Goal: Task Accomplishment & Management: Manage account settings

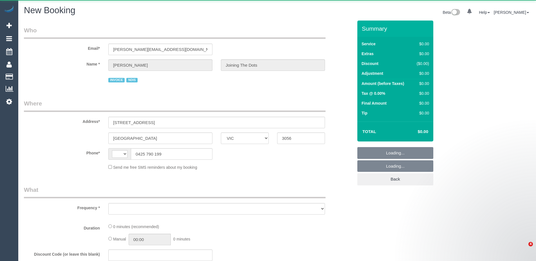
select select "VIC"
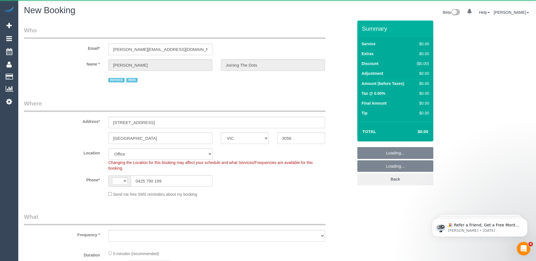
select select "string:AU"
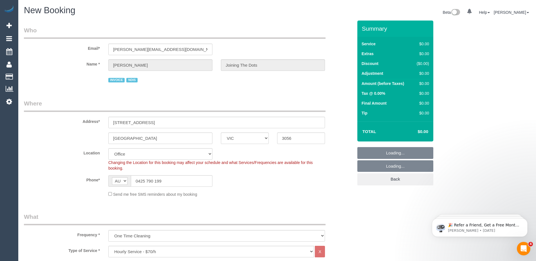
select select "object:4012"
select select "88"
select select "object:4017"
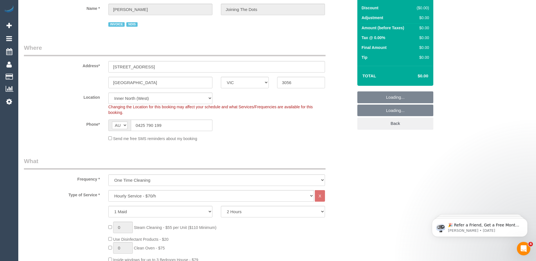
scroll to position [56, 0]
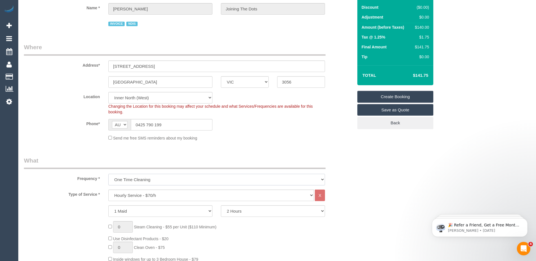
click at [232, 178] on select "One Time Cleaning Weekly - 10% Off - 10.00% (0% for the First Booking) Fortnigh…" at bounding box center [216, 180] width 217 height 12
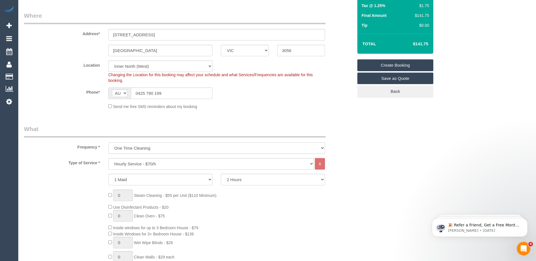
scroll to position [137, 0]
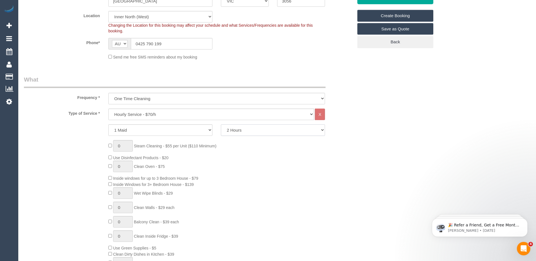
click at [248, 132] on select "2 Hours 2.5 Hours 3 Hours 3.5 Hours 4 Hours 4.5 Hours 5 Hours 5.5 Hours 6 Hours…" at bounding box center [273, 130] width 104 height 12
select select "150"
click at [221, 124] on select "2 Hours 2.5 Hours 3 Hours 3.5 Hours 4 Hours 4.5 Hours 5 Hours 5.5 Hours 6 Hours…" at bounding box center [273, 130] width 104 height 12
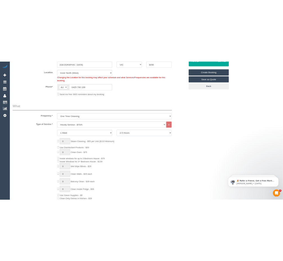
scroll to position [132, 0]
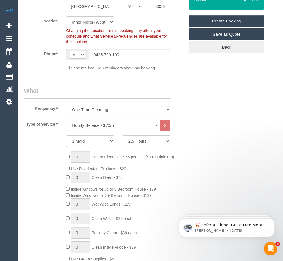
click at [135, 108] on select "One Time Cleaning Weekly - 10% Off - 10.00% (0% for the First Booking) Fortnigh…" at bounding box center [118, 110] width 104 height 12
select select "object:4018"
click at [66, 104] on select "One Time Cleaning Weekly - 10% Off - 10.00% (0% for the First Booking) Fortnigh…" at bounding box center [118, 110] width 104 height 12
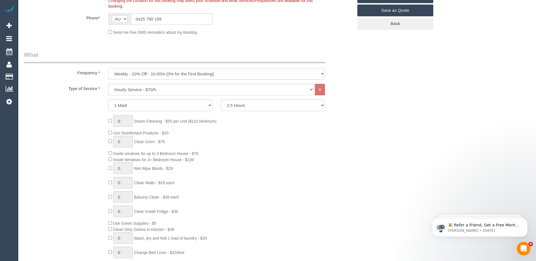
scroll to position [145, 0]
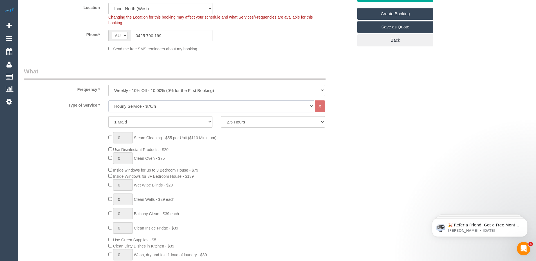
click at [304, 107] on select "Hourly Service - $70/h Hourly Service - $65/h Hourly Service - $60/h Hourly Ser…" at bounding box center [211, 106] width 206 height 12
select select "275"
click at [108, 100] on select "Hourly Service - $70/h Hourly Service - $65/h Hourly Service - $60/h Hourly Ser…" at bounding box center [211, 106] width 206 height 12
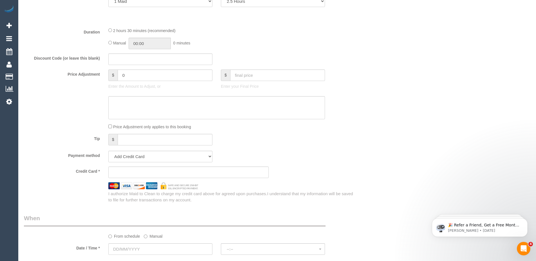
scroll to position [275, 0]
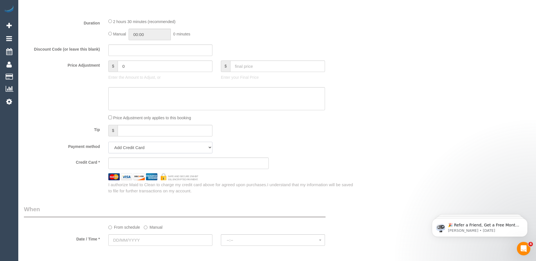
click at [173, 148] on select "Add Credit Card Cash Check Paypal" at bounding box center [160, 148] width 104 height 12
select select "string:check"
click at [108, 142] on select "Add Credit Card Cash Check Paypal" at bounding box center [160, 148] width 104 height 12
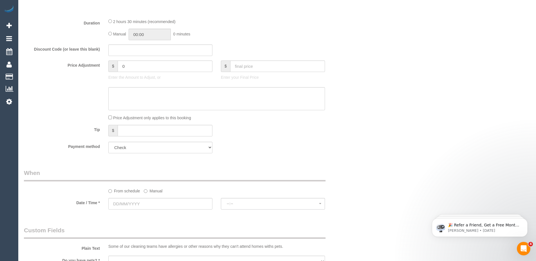
click at [337, 150] on div "Payment method Add Credit Card Cash Check Paypal" at bounding box center [189, 148] width 338 height 12
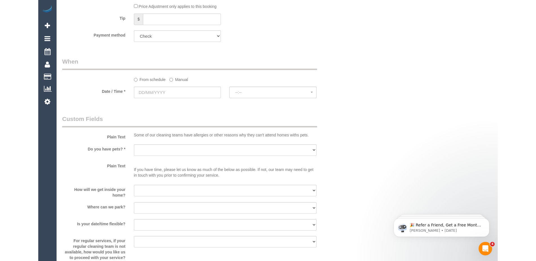
scroll to position [386, 0]
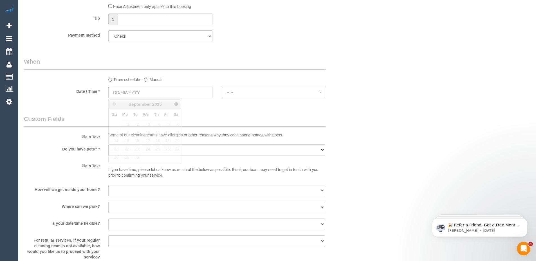
click at [157, 94] on input "text" at bounding box center [160, 93] width 104 height 12
click at [125, 157] on span "29" at bounding box center [125, 158] width 10 height 8
click at [176, 103] on span "Next" at bounding box center [176, 104] width 5 height 5
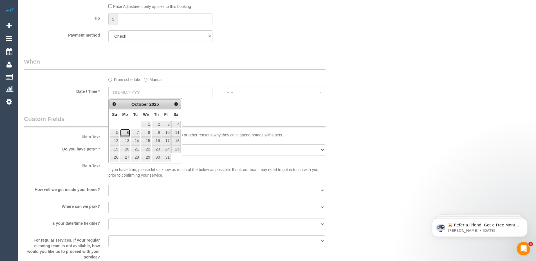
click at [126, 133] on link "6" at bounding box center [125, 133] width 10 height 8
type input "06/10/2025"
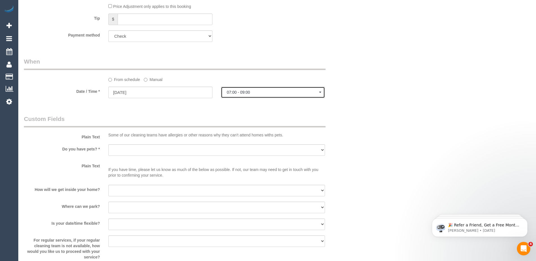
click at [309, 95] on button "07:00 - 09:00" at bounding box center [273, 93] width 104 height 12
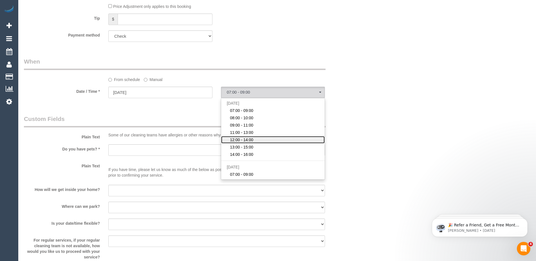
click at [292, 142] on link "12:00 - 14:00" at bounding box center [273, 139] width 104 height 7
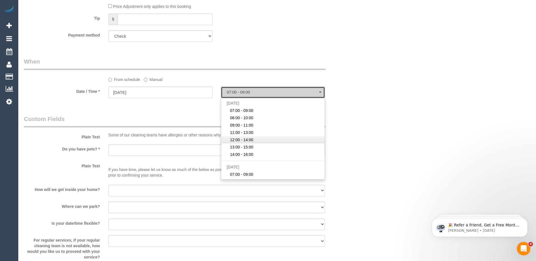
select select "spot5"
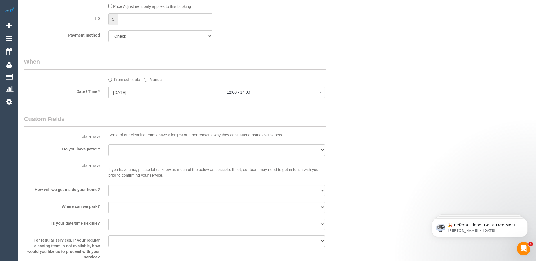
click at [303, 114] on div "Who Email* ernest.joiningthedots@fake.com Name * Ernest Garnet Bail Joining The…" at bounding box center [189, 93] width 338 height 918
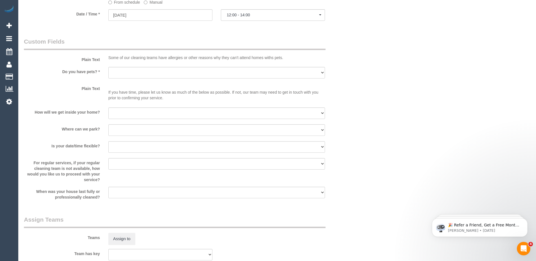
scroll to position [464, 0]
click at [159, 73] on select "Yes - Cats Yes - Dogs No pets Yes - Dogs and Cats Yes - Other" at bounding box center [216, 73] width 217 height 12
select select "number:28"
click at [108, 67] on select "Yes - Cats Yes - Dogs No pets Yes - Dogs and Cats Yes - Other" at bounding box center [216, 73] width 217 height 12
click at [160, 110] on select "I will be home Key will be left (please provide details below) Lock box/Access …" at bounding box center [216, 114] width 217 height 12
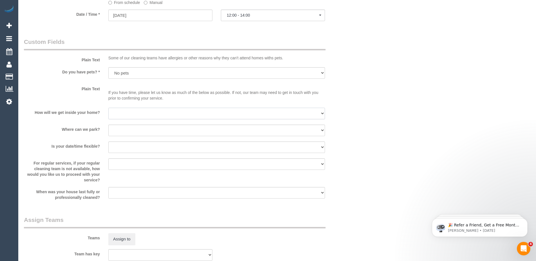
select select "number:14"
click at [108, 108] on select "I will be home Key will be left (please provide details below) Lock box/Access …" at bounding box center [216, 114] width 217 height 12
click at [160, 133] on select "I will provide parking on-site Free street parking Paid street parking (cost wi…" at bounding box center [216, 131] width 217 height 12
select select "number:19"
click at [108, 125] on select "I will provide parking on-site Free street parking Paid street parking (cost wi…" at bounding box center [216, 131] width 217 height 12
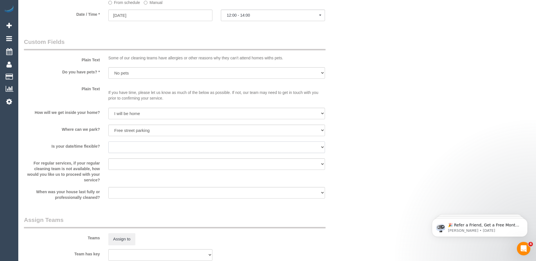
click at [147, 145] on select "Yes - date and time Yes - date but not time Yes - time but not date No - No fle…" at bounding box center [216, 147] width 217 height 12
select select "number:22"
click at [108, 141] on select "Yes - date and time Yes - date but not time Yes - time but not date No - No fle…" at bounding box center [216, 147] width 217 height 12
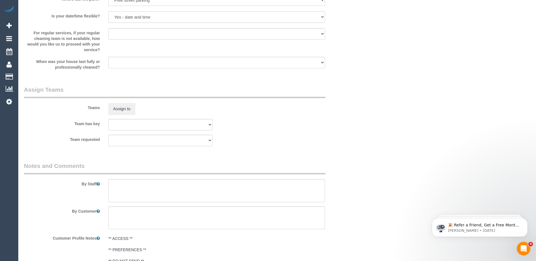
scroll to position [633, 0]
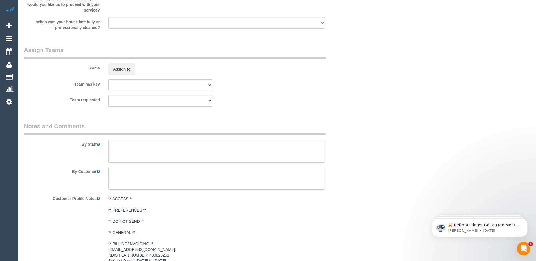
click at [142, 152] on textarea at bounding box center [216, 151] width 217 height 23
paste textarea "Please ask Ernie which areas he wants cleaned, thank you."
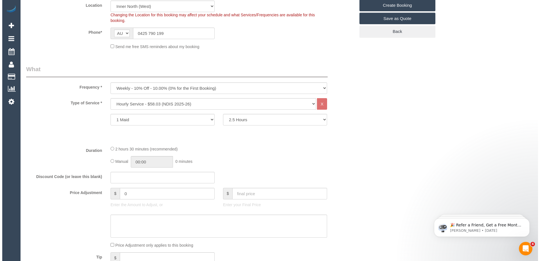
scroll to position [0, 0]
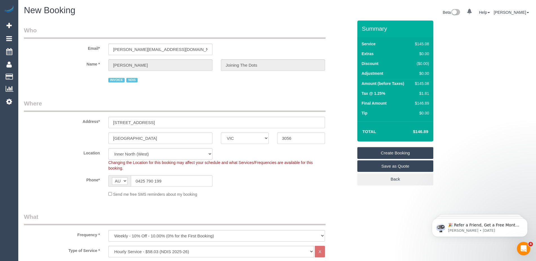
type textarea "Please ask Ernie which areas he wants cleaned, thank you."
click at [397, 153] on link "Create Booking" at bounding box center [395, 153] width 76 height 12
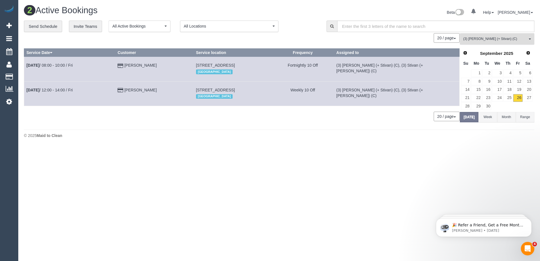
click at [520, 40] on span "(3) Krunal (+ Stivan) (C)" at bounding box center [495, 39] width 64 height 5
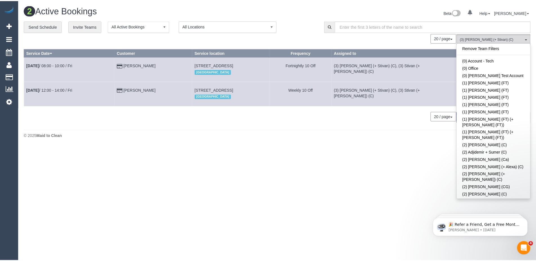
scroll to position [1037, 0]
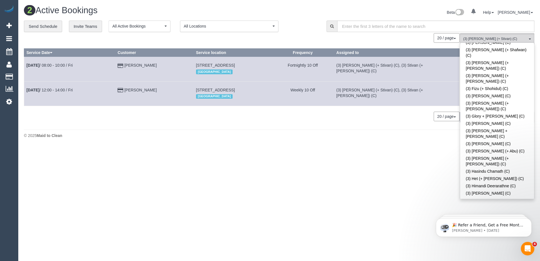
click at [379, 150] on body "0 Beta Your Notifications You have 0 alerts Add Booking Bookings Active Booking…" at bounding box center [270, 130] width 540 height 261
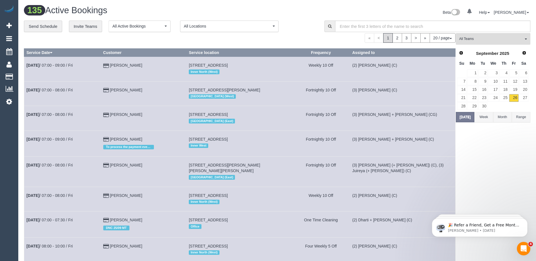
click at [226, 28] on span "All Locations" at bounding box center [227, 26] width 87 height 6
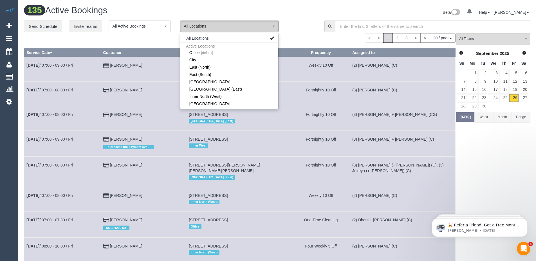
click at [226, 28] on span "All Locations" at bounding box center [227, 26] width 87 height 6
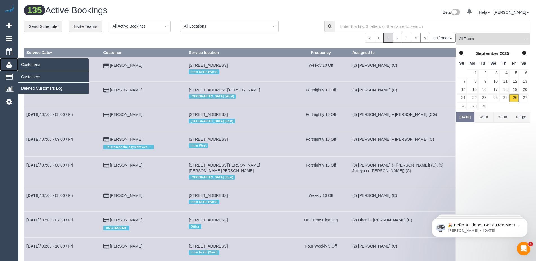
click at [9, 63] on icon at bounding box center [8, 64] width 5 height 7
click at [32, 78] on link "Customers" at bounding box center [53, 76] width 70 height 11
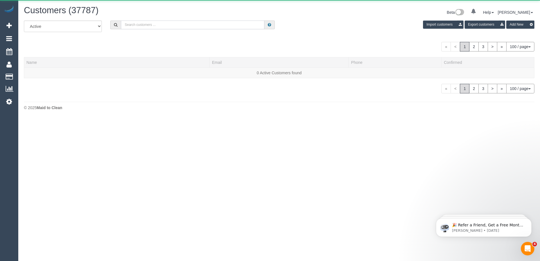
click at [181, 25] on input "text" at bounding box center [192, 25] width 143 height 9
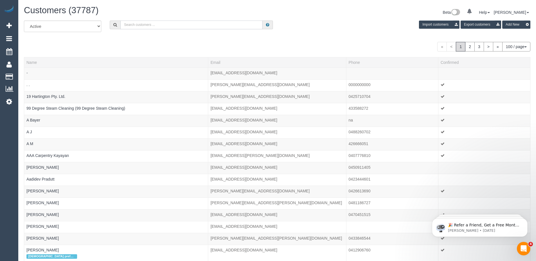
paste input "aturner7619@gmail.com"
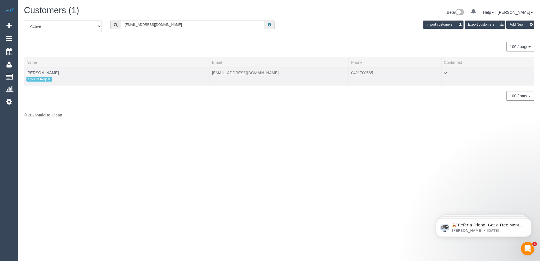
type input "aturner7619@gmail.com"
click at [67, 74] on td "Abigail Turner Special Reqest" at bounding box center [117, 77] width 186 height 18
click at [44, 73] on link "Abigail Turner" at bounding box center [42, 73] width 32 height 5
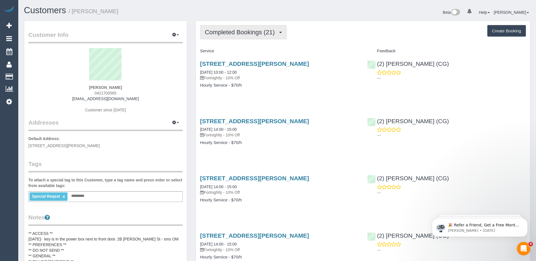
click at [263, 31] on span "Completed Bookings (21)" at bounding box center [241, 32] width 73 height 7
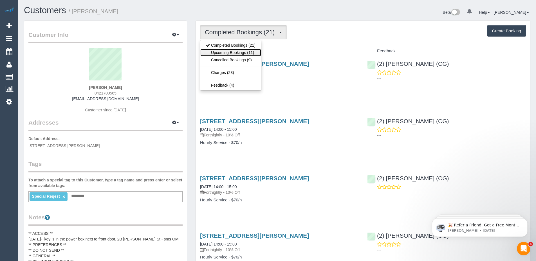
click at [244, 51] on link "Upcoming Bookings (11)" at bounding box center [230, 52] width 61 height 7
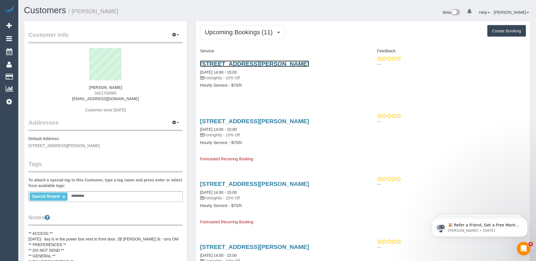
click at [242, 61] on link "2b Melva Street, Bentleigh East, VIC 3165" at bounding box center [254, 63] width 109 height 6
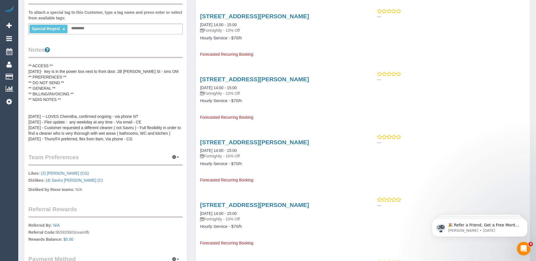
scroll to position [163, 0]
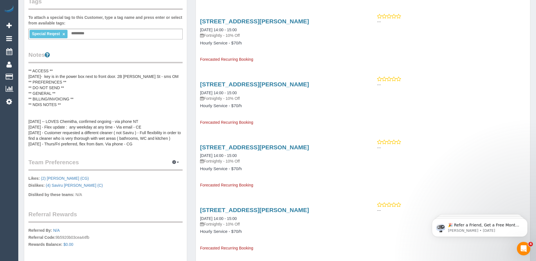
click at [111, 128] on pre "** ACCESS ** 22/08/25- key is in the power box next to front door. 2B Melva St …" at bounding box center [105, 107] width 154 height 79
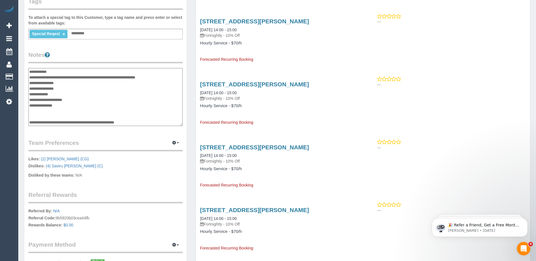
scroll to position [28, 0]
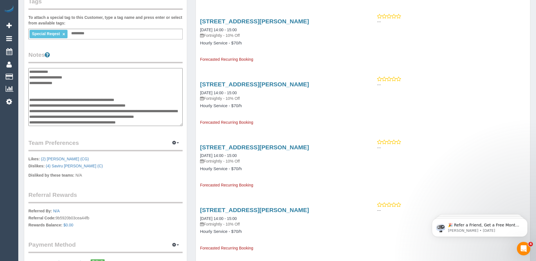
click at [65, 91] on textarea "**********" at bounding box center [105, 97] width 154 height 58
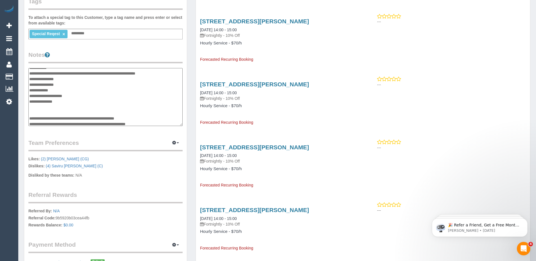
scroll to position [0, 0]
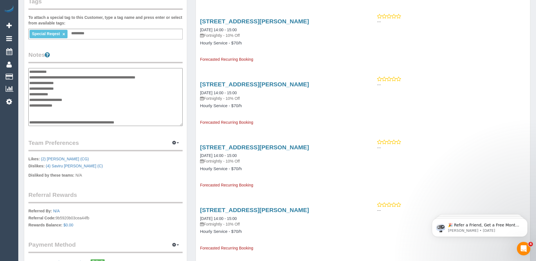
click at [71, 83] on textarea "**********" at bounding box center [105, 97] width 154 height 58
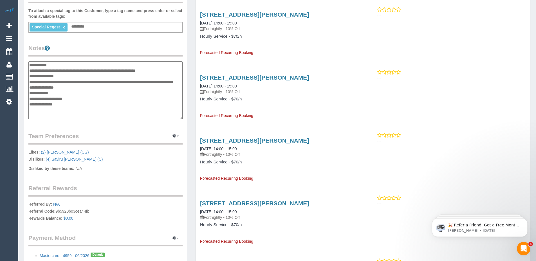
scroll to position [170, 0]
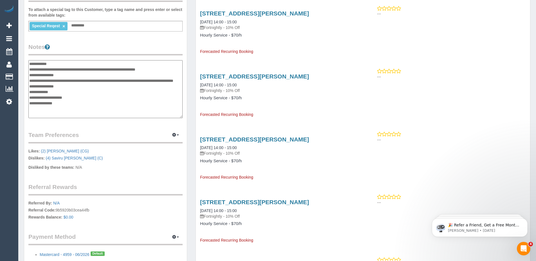
type textarea "**********"
click at [142, 123] on div "Customer Info Edit Contact Info Send Message Email Preferences Special Sales Ta…" at bounding box center [105, 61] width 163 height 423
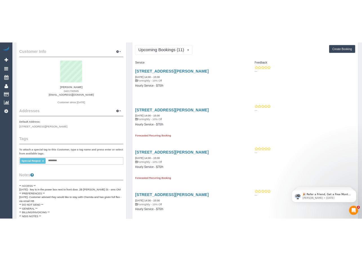
scroll to position [0, 0]
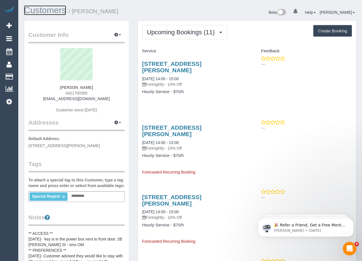
click at [52, 8] on link "Customers" at bounding box center [45, 10] width 42 height 10
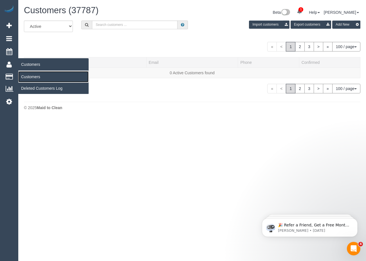
click at [30, 77] on link "Customers" at bounding box center [53, 76] width 70 height 11
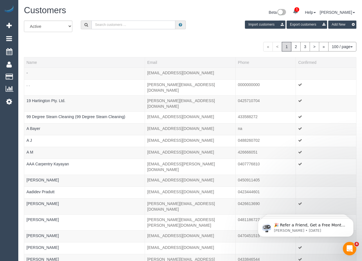
click at [118, 24] on input "text" at bounding box center [133, 25] width 84 height 9
paste input "miriam.silva595@gmail.com"
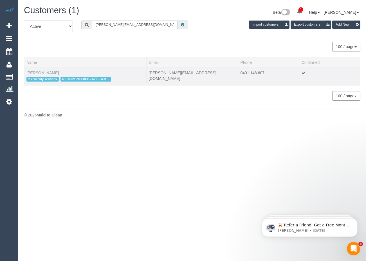
type input "miriam.silva595@gmail.com"
click at [44, 73] on link "Steven Silva" at bounding box center [42, 73] width 32 height 5
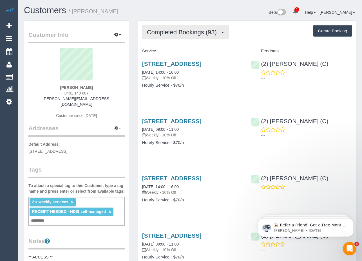
click at [186, 34] on span "Completed Bookings (93)" at bounding box center [183, 32] width 73 height 7
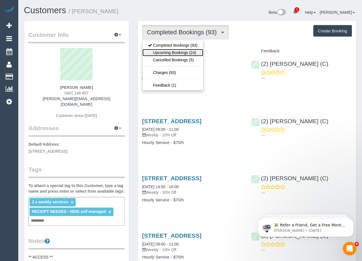
click at [181, 51] on link "Upcoming Bookings (24)" at bounding box center [172, 52] width 61 height 7
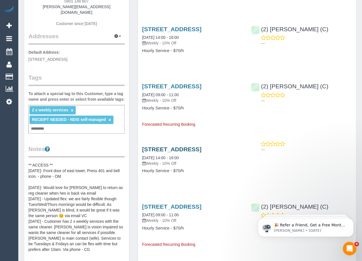
scroll to position [73, 0]
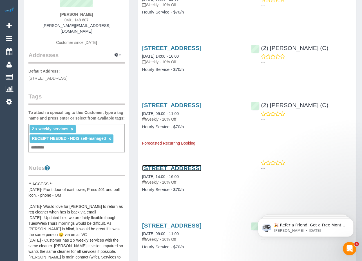
click at [157, 171] on link "401/250 St Kilda Road, Southbank, VIC 3006" at bounding box center [171, 168] width 59 height 6
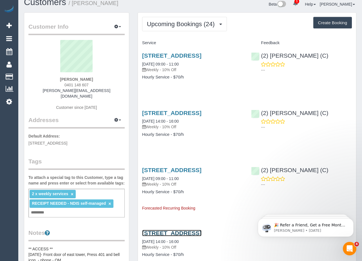
scroll to position [0, 0]
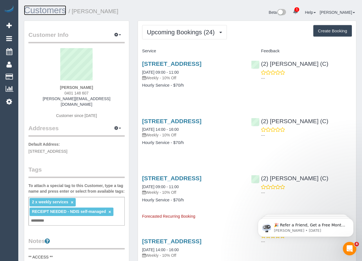
click at [48, 12] on link "Customers" at bounding box center [45, 10] width 42 height 10
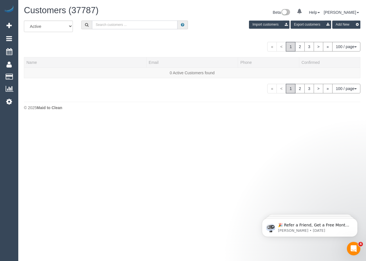
click at [135, 22] on input "text" at bounding box center [135, 25] width 86 height 9
paste input "Sonia Popp"
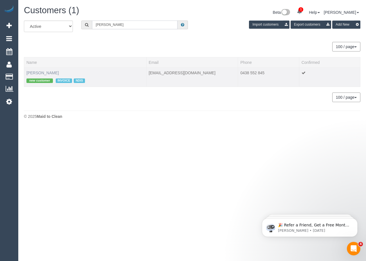
type input "Sonia Popp"
click at [43, 72] on link "Sonia Popp" at bounding box center [42, 73] width 32 height 5
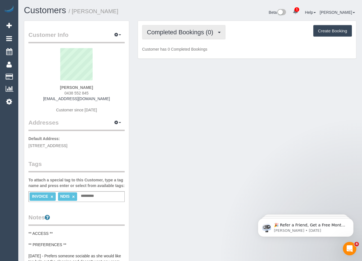
click at [195, 31] on span "Completed Bookings (0)" at bounding box center [181, 32] width 69 height 7
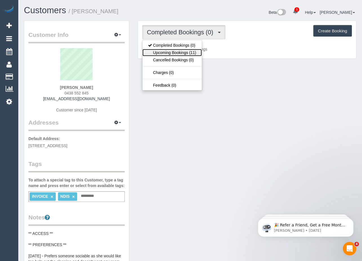
click at [185, 51] on link "Upcoming Bookings (11)" at bounding box center [171, 52] width 59 height 7
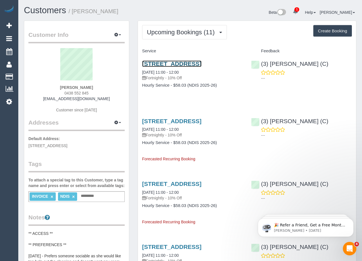
click at [179, 64] on link "354 Liberty Pde, Heidelberg West, VIC 3081" at bounding box center [171, 63] width 59 height 6
click at [42, 11] on link "Customers" at bounding box center [45, 10] width 42 height 10
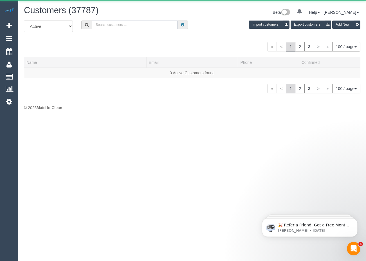
click at [132, 24] on input "text" at bounding box center [135, 25] width 86 height 9
paste input "nwhitfield06@gmail.com"
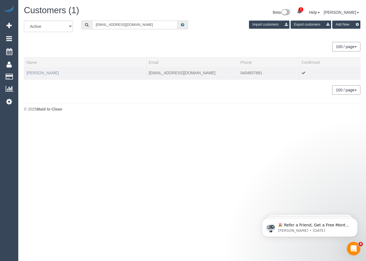
type input "nwhitfield06@gmail.com"
click at [40, 72] on link "Nicola Whitfield" at bounding box center [42, 73] width 32 height 5
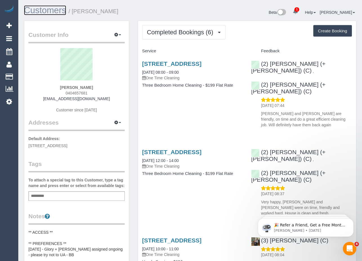
click at [52, 8] on link "Customers" at bounding box center [45, 10] width 42 height 10
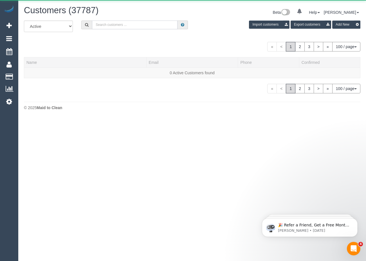
click at [131, 28] on input "text" at bounding box center [135, 25] width 86 height 9
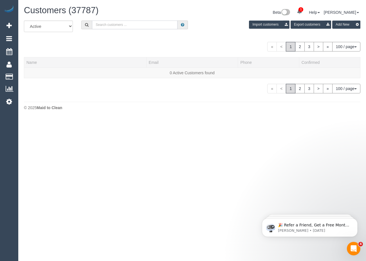
paste input "Margaret Zahos"
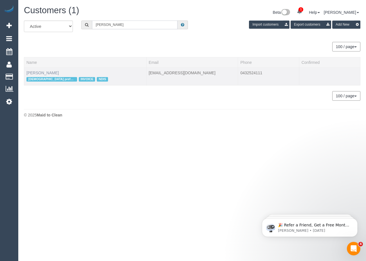
type input "Margaret Zahos"
click at [42, 72] on link "Margaret Zahos" at bounding box center [42, 73] width 32 height 5
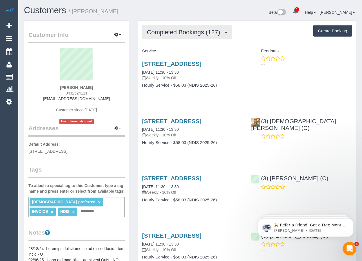
click at [191, 32] on span "Completed Bookings (127)" at bounding box center [185, 32] width 76 height 7
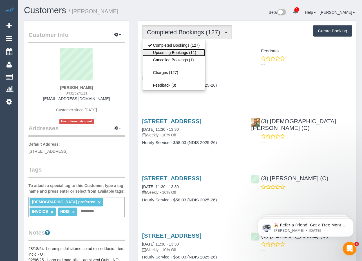
click at [182, 51] on link "Upcoming Bookings (11)" at bounding box center [173, 52] width 63 height 7
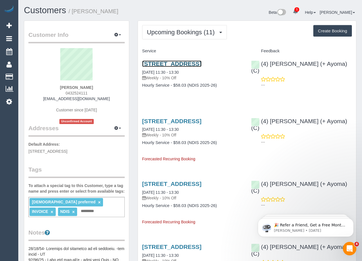
click at [177, 67] on link "71 Kitchener Street, Broadmeadows, VIC 3047" at bounding box center [171, 63] width 59 height 6
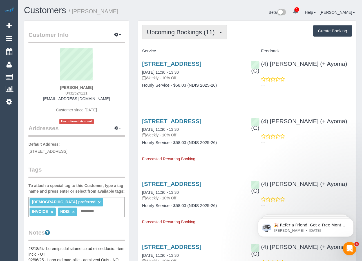
click at [174, 29] on span "Upcoming Bookings (11)" at bounding box center [182, 32] width 71 height 7
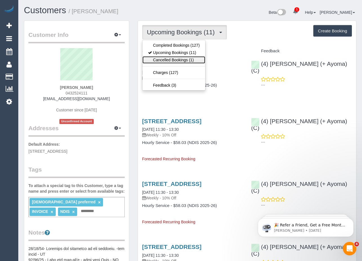
click at [164, 57] on link "Cancelled Bookings (1)" at bounding box center [173, 59] width 63 height 7
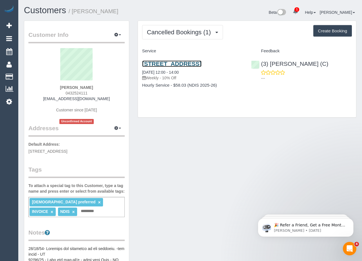
click at [176, 66] on link "71 Kitchener Street, Broadmeadows, VIC 3047" at bounding box center [171, 63] width 59 height 6
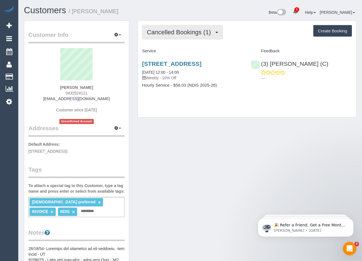
click at [200, 34] on span "Cancelled Bookings (1)" at bounding box center [180, 32] width 67 height 7
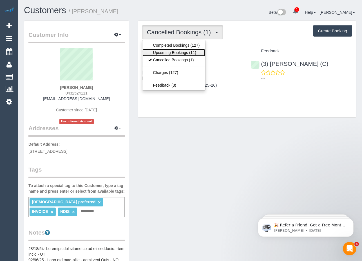
click at [183, 53] on link "Upcoming Bookings (11)" at bounding box center [173, 52] width 63 height 7
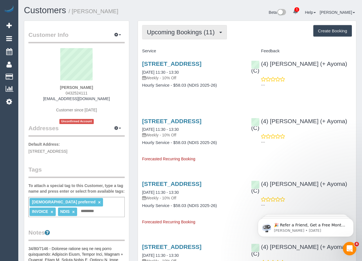
click at [170, 35] on span "Upcoming Bookings (11)" at bounding box center [182, 32] width 71 height 7
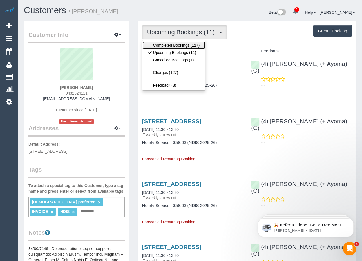
click at [169, 46] on link "Completed Bookings (127)" at bounding box center [173, 45] width 63 height 7
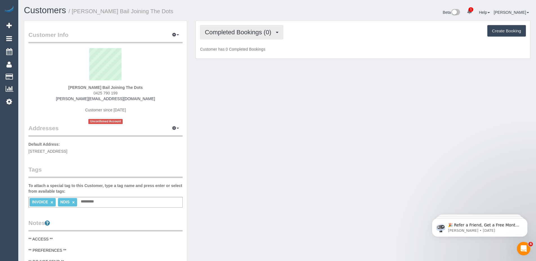
click at [234, 28] on button "Completed Bookings (0)" at bounding box center [241, 32] width 83 height 14
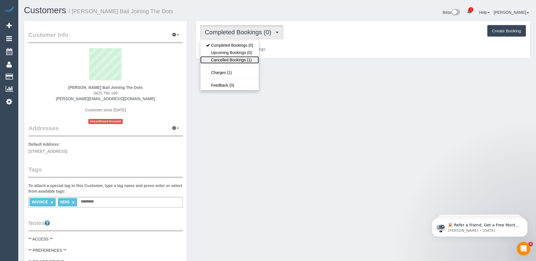
click at [228, 58] on link "Cancelled Bookings (1)" at bounding box center [229, 59] width 59 height 7
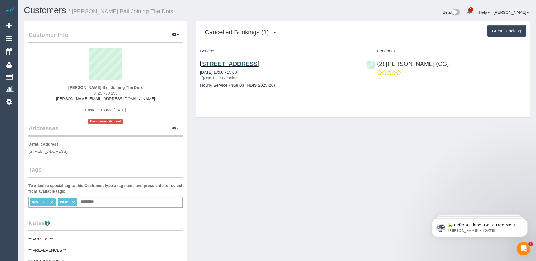
click at [259, 64] on link "105/351 Barkly Street, Brunswick, VIC 3056" at bounding box center [229, 63] width 59 height 6
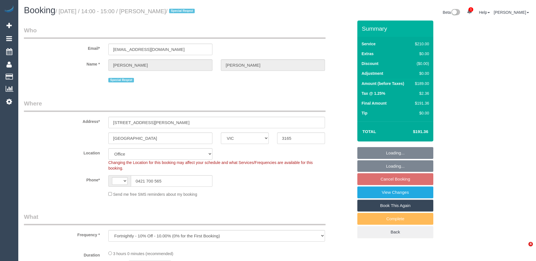
select select "VIC"
select select "object:732"
select select "string:AU"
select select "string:stripe-pm_1MdSNE2GScqysDRVqp0Lhwjf"
select select "180"
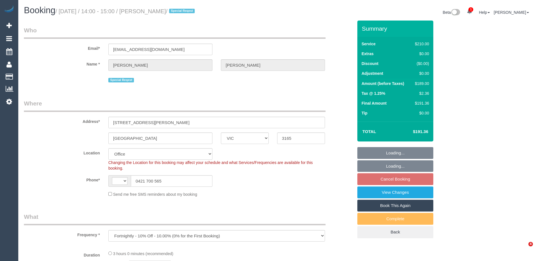
select select "number:27"
select select "number:14"
select select "number:19"
select select "number:36"
select select "number:34"
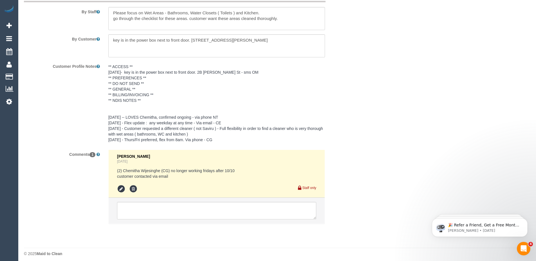
scroll to position [966, 0]
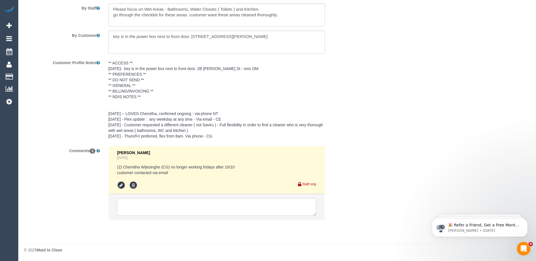
click at [163, 205] on textarea at bounding box center [216, 206] width 199 height 17
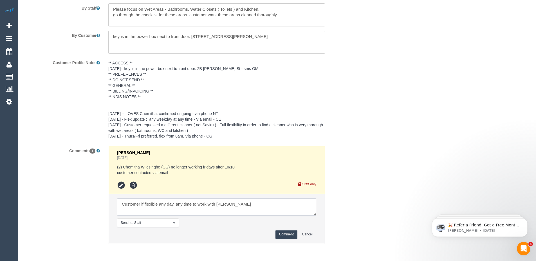
click at [143, 203] on textarea at bounding box center [216, 206] width 199 height 17
click at [249, 204] on textarea at bounding box center [216, 206] width 199 height 17
click at [242, 204] on textarea at bounding box center [216, 206] width 199 height 17
click at [199, 203] on textarea at bounding box center [216, 206] width 199 height 17
click at [248, 206] on textarea at bounding box center [216, 206] width 199 height 17
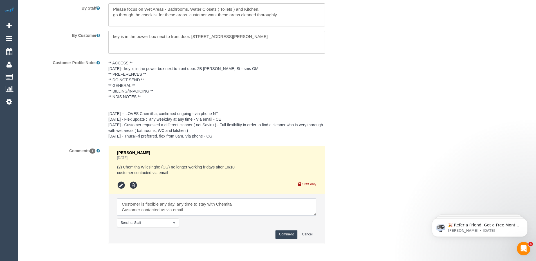
type textarea "Customer is flexible any day, any time to stay with Chemita Customer contacted …"
click at [289, 235] on button "Comment" at bounding box center [286, 234] width 22 height 9
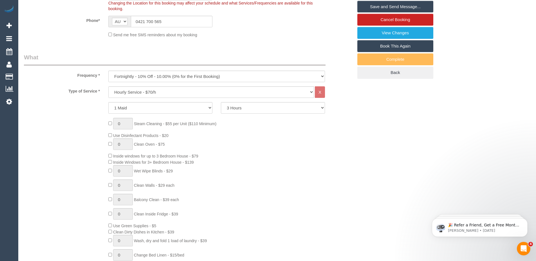
scroll to position [76, 0]
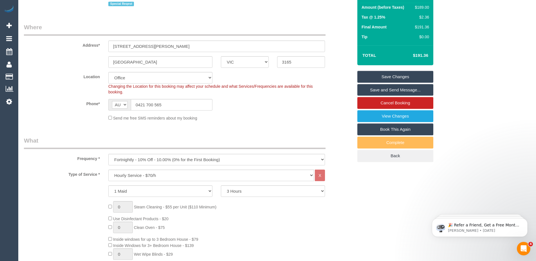
click at [393, 76] on link "Save Changes" at bounding box center [395, 77] width 76 height 12
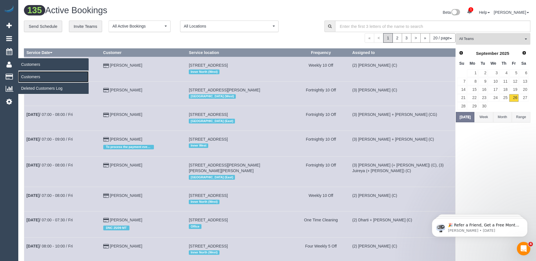
click at [37, 75] on link "Customers" at bounding box center [53, 76] width 70 height 11
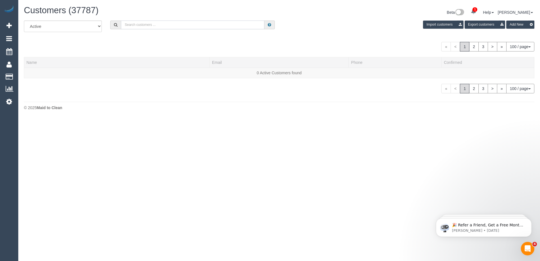
click at [165, 21] on input "text" at bounding box center [192, 25] width 143 height 9
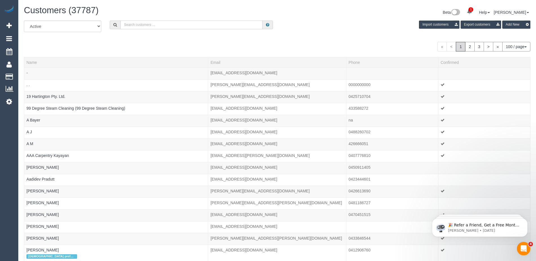
paste input "[PERSON_NAME][EMAIL_ADDRESS][DOMAIN_NAME]"
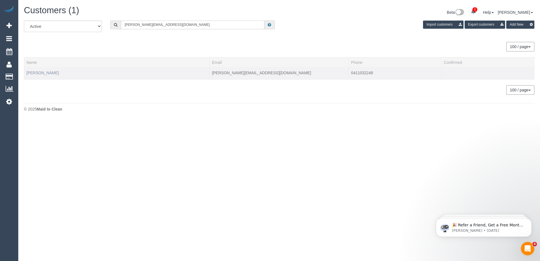
type input "[PERSON_NAME][EMAIL_ADDRESS][DOMAIN_NAME]"
click at [41, 73] on link "Alison Russell" at bounding box center [42, 73] width 32 height 5
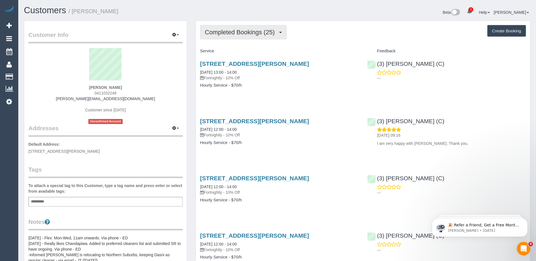
click at [244, 30] on span "Completed Bookings (25)" at bounding box center [241, 32] width 73 height 7
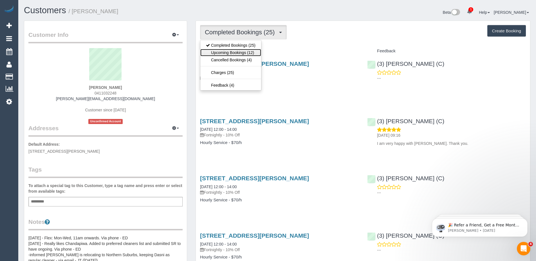
click at [240, 50] on link "Upcoming Bookings (12)" at bounding box center [230, 52] width 61 height 7
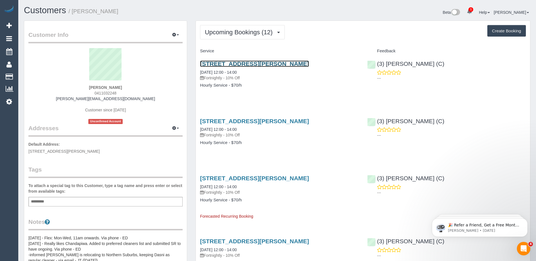
click at [264, 62] on link "81 Addison Street, Elwood, VIC 3184" at bounding box center [254, 63] width 109 height 6
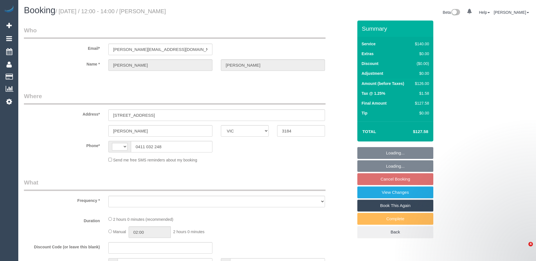
select select "VIC"
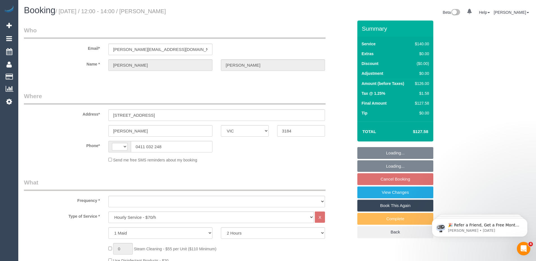
select select "string:AU"
select select "string:stripe-pm_1PkfAL2GScqysDRVzj7AGl1Q"
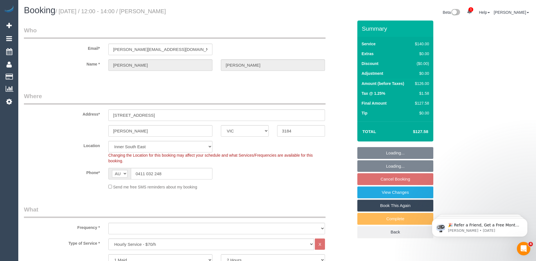
select select "object:724"
select select "number:28"
select select "number:14"
select select "number:19"
select select "number:22"
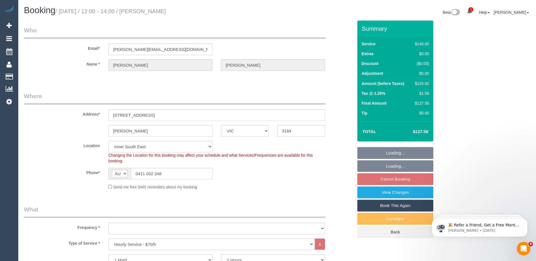
select select "number:35"
select select "number:11"
select select "object:1495"
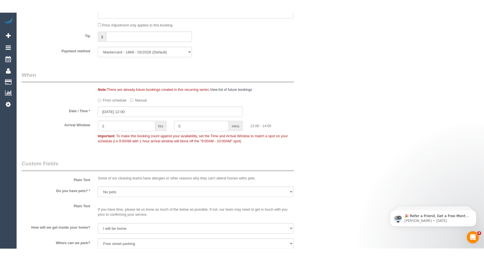
scroll to position [539, 0]
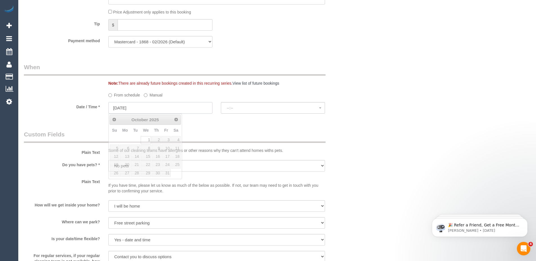
click at [170, 109] on input "01/10/2025" at bounding box center [160, 108] width 104 height 12
select select "spot14"
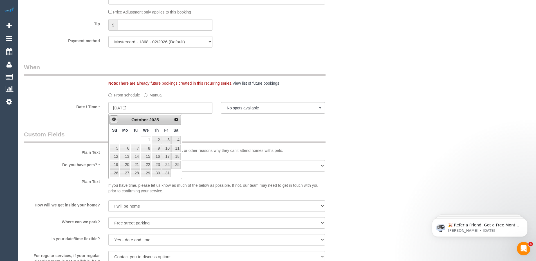
click at [114, 120] on span "Prev" at bounding box center [114, 119] width 5 height 5
click at [376, 130] on div "Who Email* alison@martalis.com Name * Alison Russell Where Address* 81 Addison …" at bounding box center [277, 35] width 506 height 1108
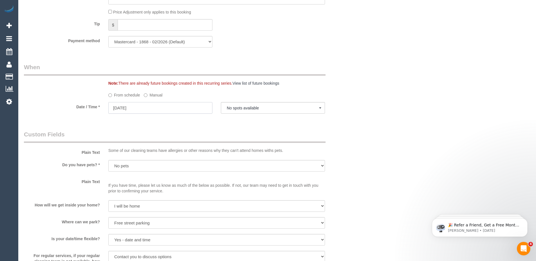
click at [176, 107] on input "01/10/2025" at bounding box center [160, 108] width 104 height 12
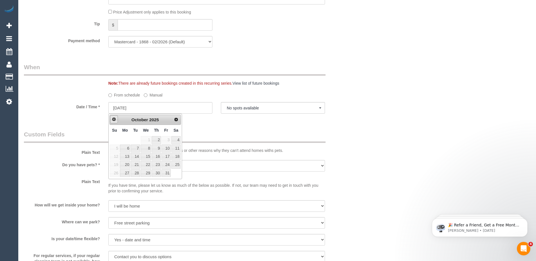
click at [113, 119] on span "Prev" at bounding box center [114, 119] width 5 height 5
click at [178, 118] on span "Next" at bounding box center [176, 119] width 5 height 5
click at [147, 140] on link "1" at bounding box center [146, 140] width 11 height 8
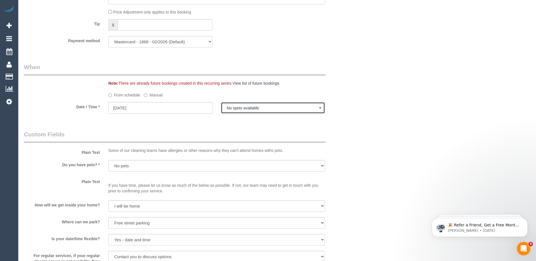
click at [258, 111] on button "No spots available" at bounding box center [273, 108] width 104 height 12
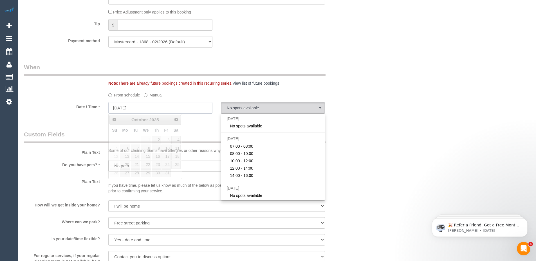
click at [175, 109] on input "01/10/2025" at bounding box center [160, 108] width 104 height 12
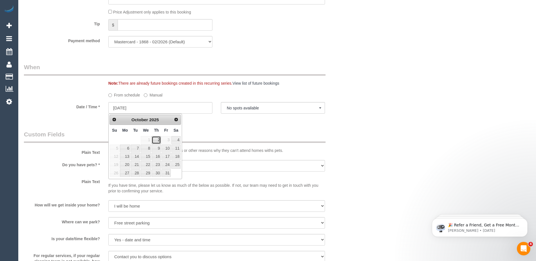
click at [157, 141] on link "2" at bounding box center [156, 140] width 9 height 8
type input "[DATE]"
select select "spot15"
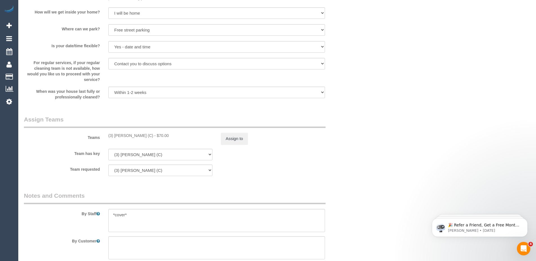
scroll to position [795, 0]
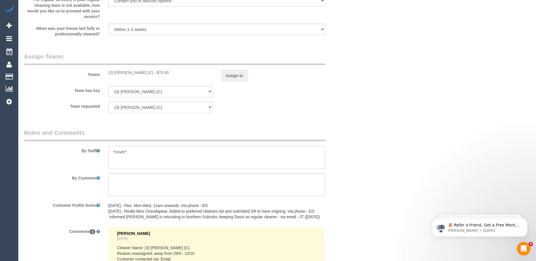
drag, startPoint x: 109, startPoint y: 72, endPoint x: 152, endPoint y: 75, distance: 43.4
click at [152, 75] on div "(3) Chamodi Liyanage (C) - $70.00" at bounding box center [160, 73] width 104 height 6
click at [118, 72] on div "(3) Chamodi Liyanage (C) - $70.00" at bounding box center [160, 73] width 104 height 6
drag, startPoint x: 114, startPoint y: 72, endPoint x: 146, endPoint y: 73, distance: 32.4
click at [146, 73] on div "(3) Chamodi Liyanage (C) - $70.00" at bounding box center [160, 73] width 104 height 6
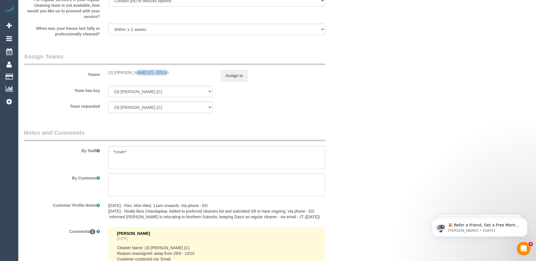
copy div "Chamodi Liyanage"
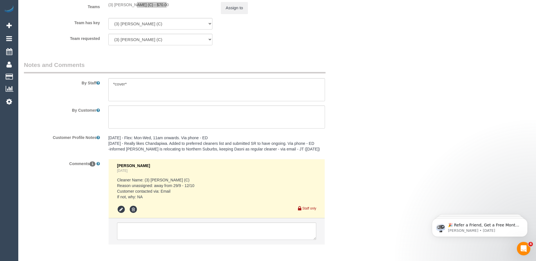
scroll to position [887, 0]
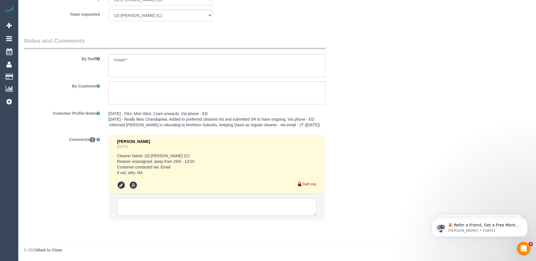
click at [180, 204] on textarea at bounding box center [216, 206] width 199 height 17
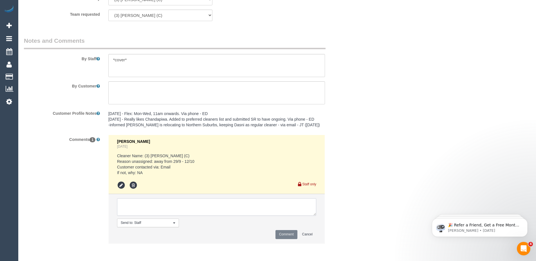
paste textarea "Cleaner(s) Unassigned: Reason Unassigned: One Off/Ongoing: Flexibility: Close a…"
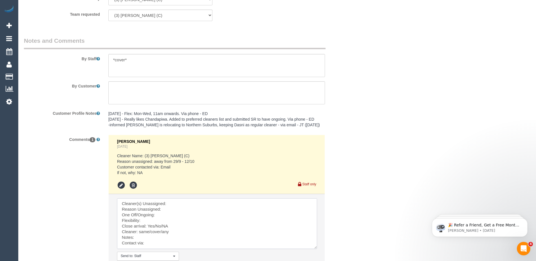
scroll to position [0, 0]
drag, startPoint x: 314, startPoint y: 214, endPoint x: 315, endPoint y: 252, distance: 37.7
click at [315, 252] on textarea at bounding box center [217, 225] width 200 height 55
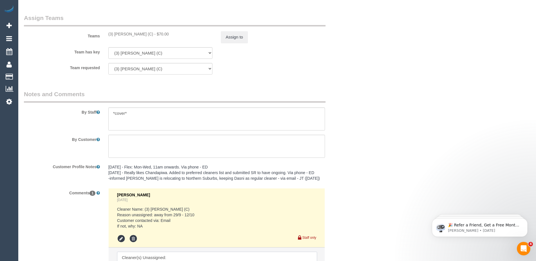
scroll to position [830, 0]
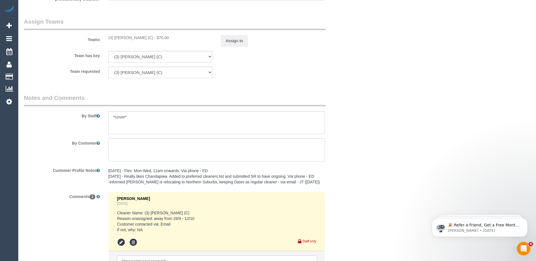
drag, startPoint x: 109, startPoint y: 37, endPoint x: 152, endPoint y: 38, distance: 43.3
click at [152, 38] on div "(3) Chamodi Liyanage (C) - $70.00" at bounding box center [160, 38] width 104 height 6
copy div "3) Chamodi Liyanage (C)"
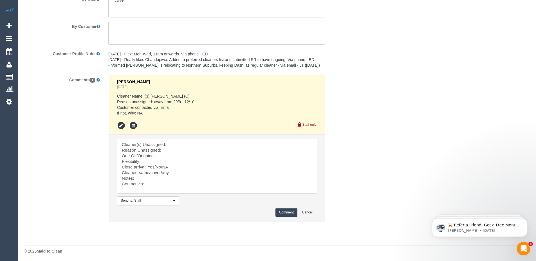
scroll to position [948, 0]
click at [186, 143] on textarea at bounding box center [217, 165] width 200 height 55
paste textarea "3) Chamodi Liyanage (C)"
click at [169, 150] on textarea at bounding box center [217, 165] width 200 height 55
click at [177, 155] on textarea at bounding box center [217, 165] width 200 height 55
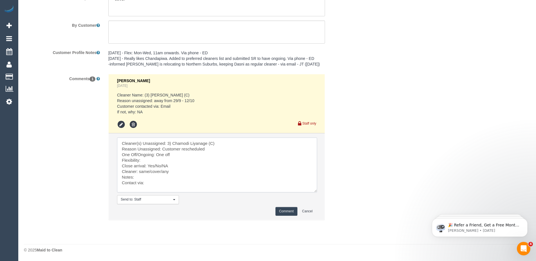
click at [155, 160] on textarea at bounding box center [217, 165] width 200 height 55
click at [159, 160] on textarea at bounding box center [217, 165] width 200 height 55
click at [177, 165] on textarea at bounding box center [217, 165] width 200 height 55
drag, startPoint x: 139, startPoint y: 171, endPoint x: 162, endPoint y: 172, distance: 23.1
click at [162, 172] on textarea at bounding box center [217, 165] width 200 height 55
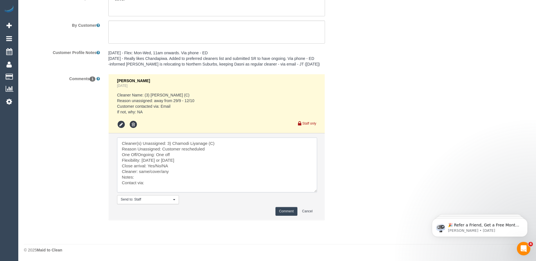
click at [184, 172] on textarea at bounding box center [217, 165] width 200 height 55
drag, startPoint x: 140, startPoint y: 172, endPoint x: 170, endPoint y: 173, distance: 30.4
click at [170, 173] on textarea at bounding box center [217, 165] width 200 height 55
drag, startPoint x: 148, startPoint y: 165, endPoint x: 162, endPoint y: 167, distance: 13.9
click at [162, 167] on textarea at bounding box center [217, 165] width 200 height 55
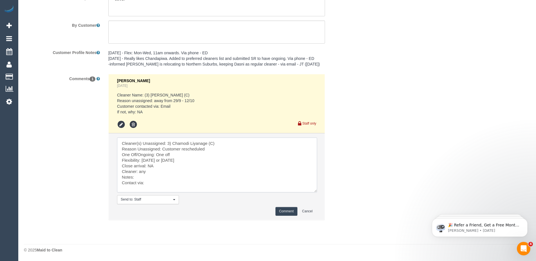
click at [145, 178] on textarea at bounding box center [217, 165] width 200 height 55
click at [152, 182] on textarea at bounding box center [217, 165] width 200 height 55
click at [141, 177] on textarea at bounding box center [217, 165] width 200 height 55
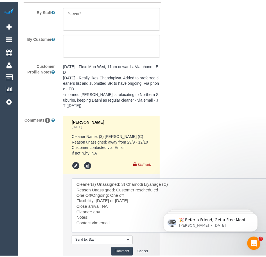
scroll to position [1045, 0]
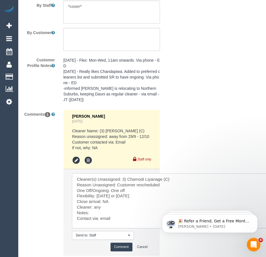
type textarea "Cleaner(s) Unassigned: 3) Chamodi Liyanage (C) Reason Unassigned: Customer resc…"
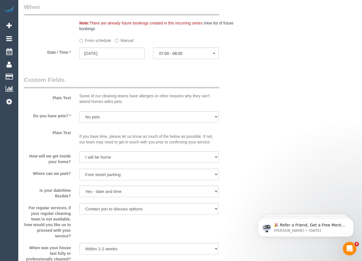
scroll to position [599, 0]
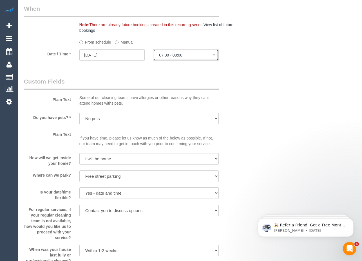
click at [216, 61] on button "07:00 - 08:00" at bounding box center [185, 55] width 65 height 12
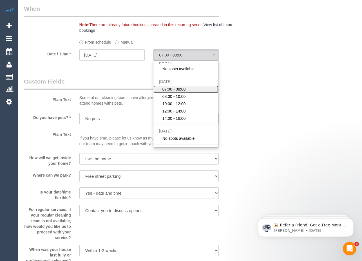
scroll to position [5, 0]
click at [252, 85] on div "Who Email* alison@martalis.com Name * Alison Russell Where Address* 81 Addison …" at bounding box center [190, 26] width 332 height 1211
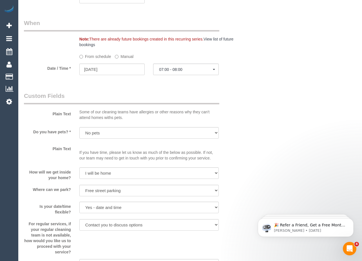
scroll to position [585, 0]
click at [182, 72] on span "07:00 - 08:00" at bounding box center [185, 70] width 53 height 5
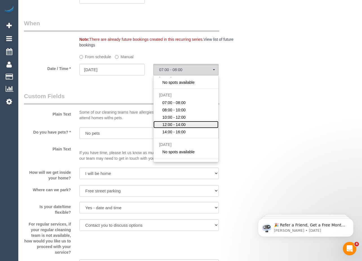
click at [177, 127] on span "12:00 - 14:00" at bounding box center [173, 125] width 23 height 6
select select "spot18"
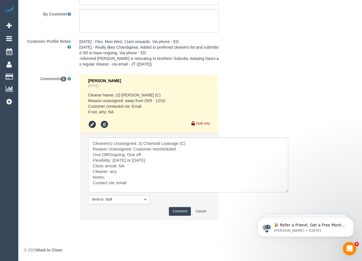
scroll to position [992, 0]
click at [109, 184] on textarea at bounding box center [188, 165] width 200 height 55
type textarea "Cleaner(s) Unassigned: 3) Chamodi Liyanage (C) Reason Unassigned: Customer resc…"
click at [176, 212] on button "Comment" at bounding box center [180, 211] width 22 height 9
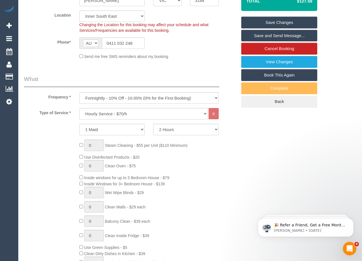
scroll to position [14, 0]
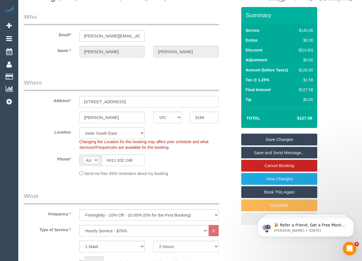
click at [274, 145] on link "Save Changes" at bounding box center [279, 140] width 76 height 12
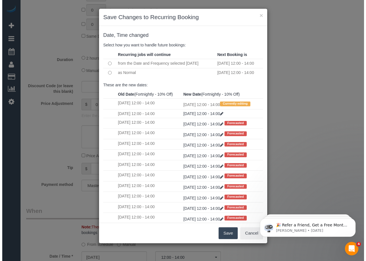
scroll to position [390, 0]
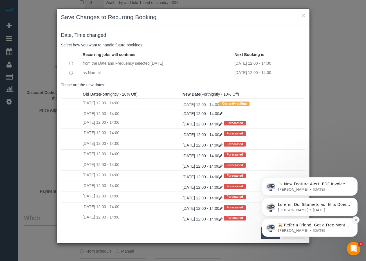
click at [356, 220] on icon "Dismiss notification" at bounding box center [355, 219] width 3 height 3
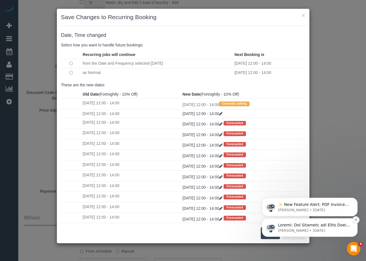
click at [356, 218] on icon "Dismiss notification" at bounding box center [355, 219] width 3 height 3
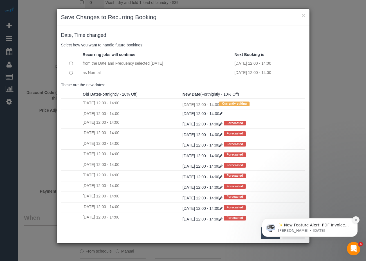
click at [356, 217] on button "Dismiss notification" at bounding box center [355, 219] width 7 height 7
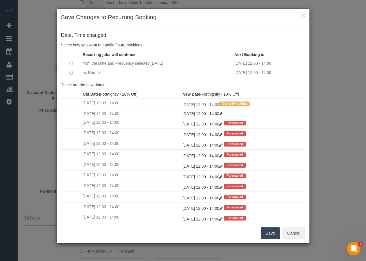
click at [268, 232] on button "Save" at bounding box center [270, 233] width 19 height 12
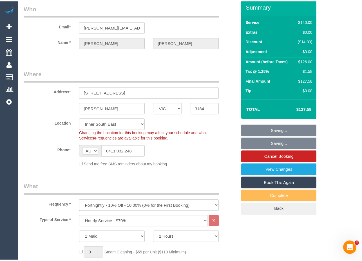
scroll to position [29, 0]
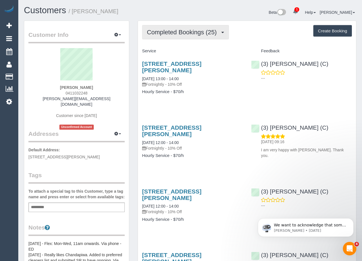
click at [211, 36] on button "Completed Bookings (25)" at bounding box center [185, 32] width 87 height 14
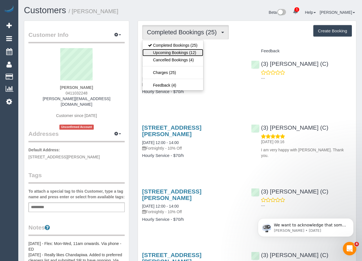
click at [192, 52] on link "Upcoming Bookings (12)" at bounding box center [172, 52] width 61 height 7
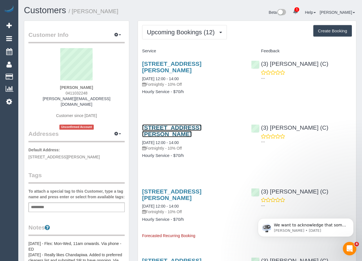
click at [195, 127] on link "[STREET_ADDRESS][PERSON_NAME]" at bounding box center [171, 130] width 59 height 13
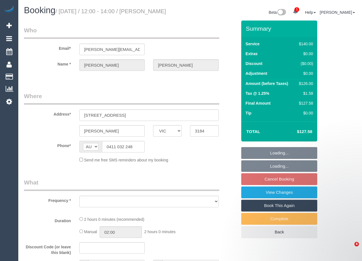
select select "VIC"
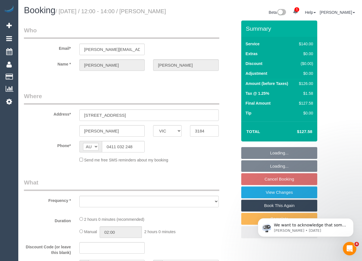
select select "string:stripe-pm_1PkfAL2GScqysDRVzj7AGl1Q"
select select "number:28"
select select "number:14"
select select "number:19"
select select "number:22"
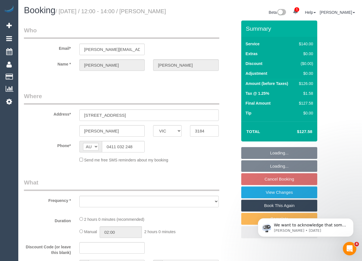
select select "number:35"
select select "number:11"
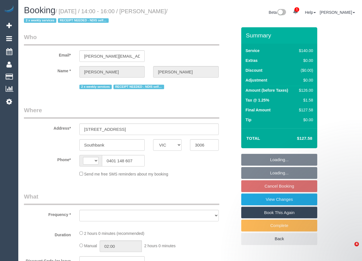
select select "VIC"
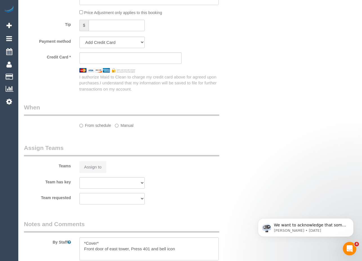
select select "string:AU"
select select "string:stripe-pm_1QS3QX2GScqysDRVhVdclKCJ"
select select "number:28"
select select "number:14"
select select "number:20"
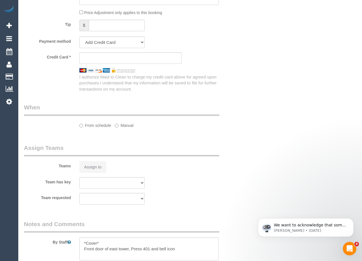
select select "number:25"
select select "number:34"
select select "number:26"
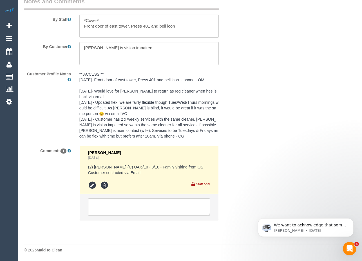
select select "object:886"
select select "spot5"
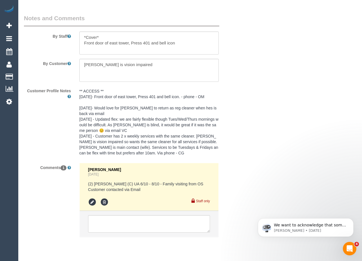
scroll to position [972, 0]
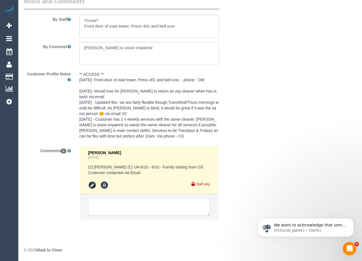
click at [127, 205] on textarea at bounding box center [149, 206] width 122 height 17
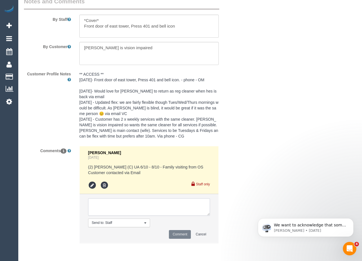
paste textarea "Cleaner(s) Unassigned: Reason Unassigned: One Off/Ongoing: Flexibility: Close a…"
type textarea "Cleaner(s) Unassigned: Reason Unassigned: One Off/Ongoing: Flexibility: Close a…"
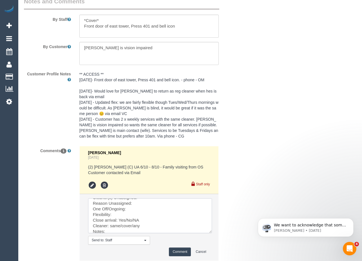
scroll to position [0, 0]
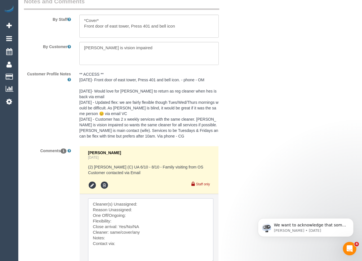
drag, startPoint x: 208, startPoint y: 213, endPoint x: 211, endPoint y: 257, distance: 43.4
click at [212, 261] on textarea at bounding box center [150, 230] width 125 height 65
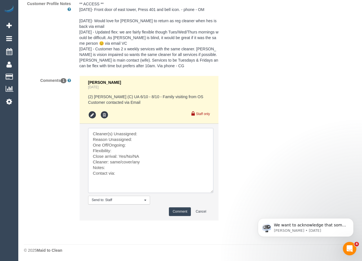
scroll to position [1042, 0]
click at [151, 166] on textarea at bounding box center [150, 160] width 125 height 65
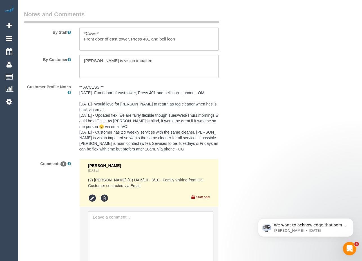
scroll to position [970, 0]
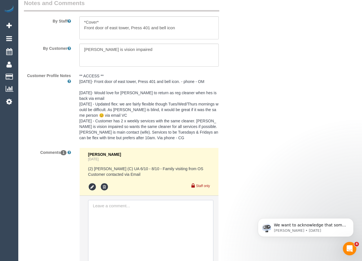
click at [185, 213] on textarea at bounding box center [150, 232] width 125 height 65
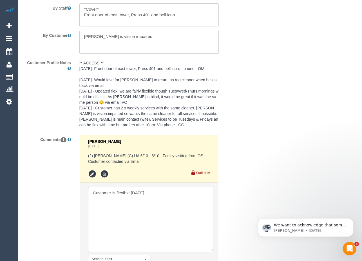
scroll to position [984, 0]
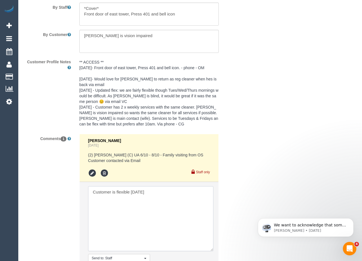
click at [175, 197] on textarea at bounding box center [150, 218] width 125 height 65
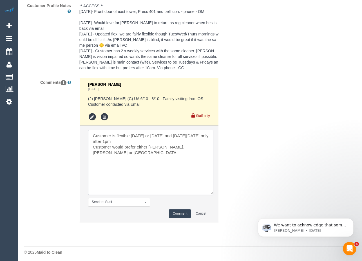
scroll to position [1042, 0]
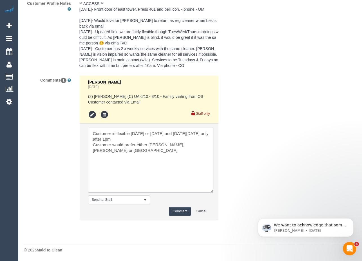
type textarea "Customer is flexible [DATE] or [DATE] and [DATE][DATE] only after 1pm Customer …"
click at [179, 209] on button "Comment" at bounding box center [180, 211] width 22 height 9
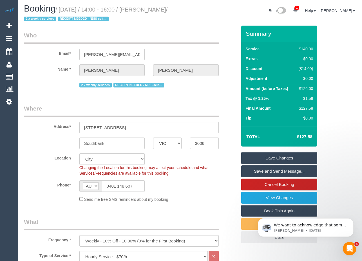
scroll to position [0, 0]
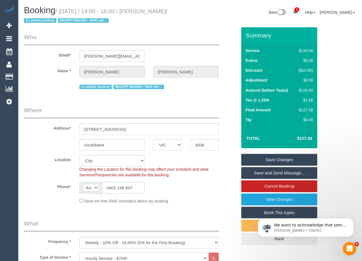
click at [271, 160] on link "Save Changes" at bounding box center [279, 160] width 76 height 12
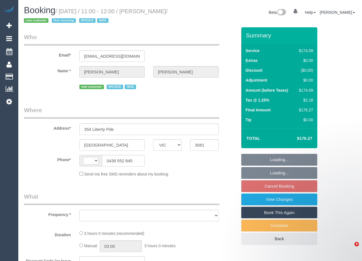
select select "VIC"
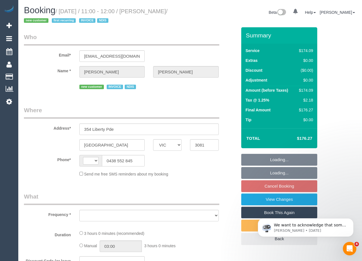
select select "string:AU"
select select "number:29"
select select "number:14"
select select "number:18"
select select "number:25"
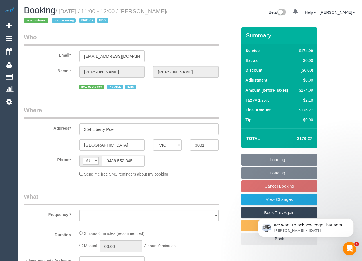
select select "number:35"
select select "number:26"
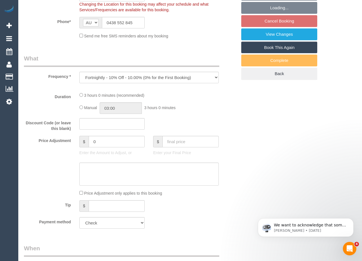
select select "object:825"
select select "180"
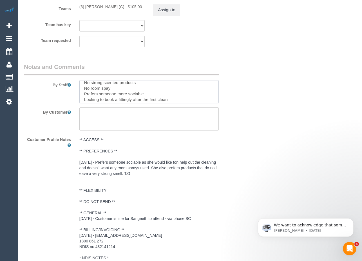
scroll to position [17, 0]
click at [156, 121] on textarea at bounding box center [148, 118] width 139 height 23
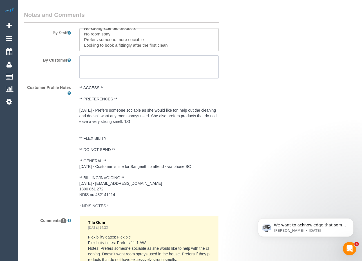
scroll to position [800, 0]
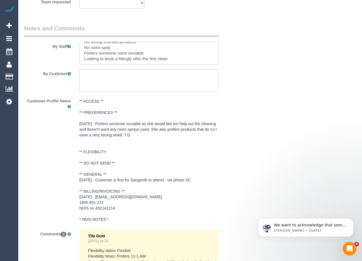
click at [181, 58] on textarea at bounding box center [148, 53] width 139 height 23
click at [172, 79] on textarea at bounding box center [148, 80] width 139 height 23
paste textarea "Please park in our front yard or the driveway. Please no strongly scented produ…"
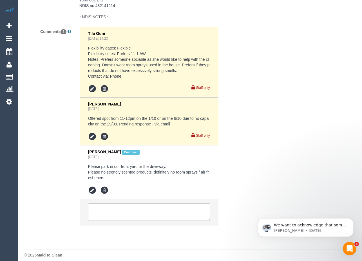
scroll to position [1003, 0]
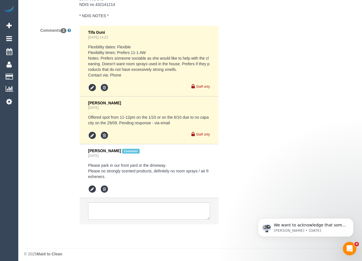
type textarea "Please park in our front yard or the driveway. Please no strongly scented produ…"
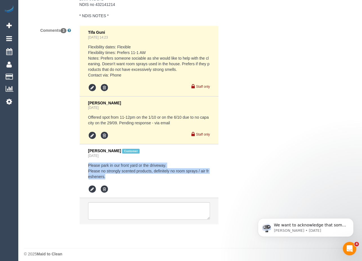
drag, startPoint x: 88, startPoint y: 164, endPoint x: 116, endPoint y: 176, distance: 30.3
click at [116, 176] on pre "Please park in our front yard or the driveway. Please no strongly scented produ…" at bounding box center [149, 171] width 122 height 17
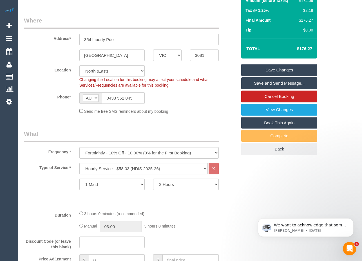
scroll to position [0, 0]
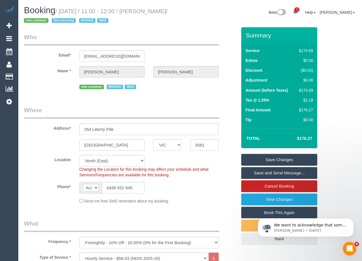
click at [267, 158] on link "Save Changes" at bounding box center [279, 160] width 76 height 12
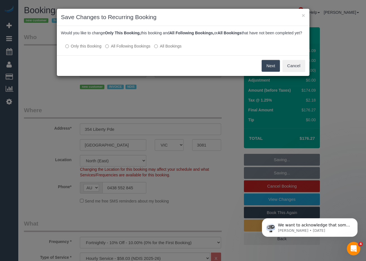
click at [273, 72] on button "Next" at bounding box center [271, 66] width 18 height 12
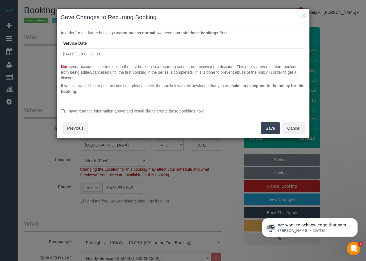
click at [102, 111] on label "I have read the information above and would like to create these bookings now." at bounding box center [183, 111] width 244 height 6
click at [271, 130] on button "Save" at bounding box center [270, 128] width 19 height 12
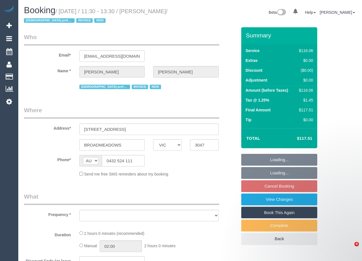
select select "VIC"
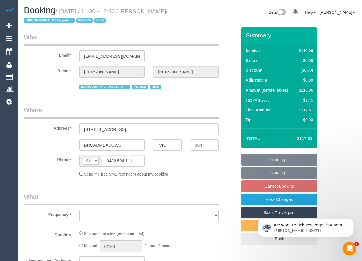
select select "object:577"
select select "number:27"
select select "number:14"
select select "number:19"
select select "number:25"
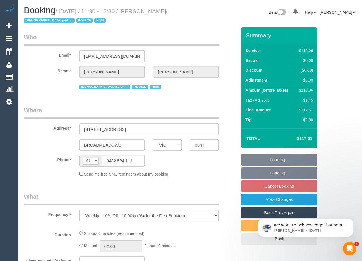
select select "number:34"
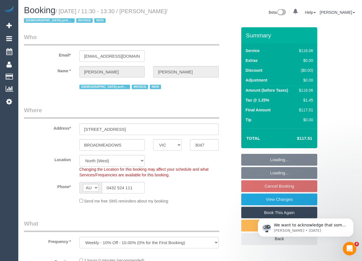
select select "object:1522"
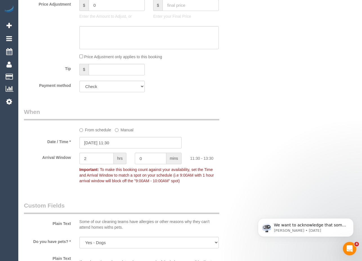
scroll to position [385, 0]
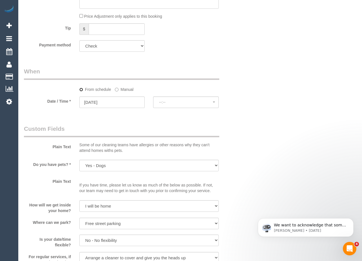
select select "spot14"
click at [118, 100] on input "[DATE]" at bounding box center [111, 102] width 65 height 12
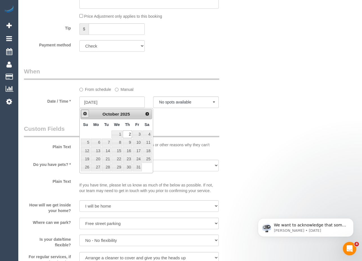
click at [83, 113] on span "Prev" at bounding box center [85, 113] width 5 height 5
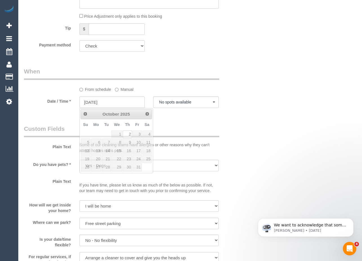
click at [274, 128] on div "Who Email* [EMAIL_ADDRESS][DOMAIN_NAME] Name * [PERSON_NAME][GEOGRAPHIC_DATA] […" at bounding box center [190, 202] width 332 height 1120
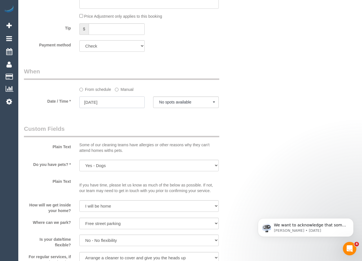
click at [120, 103] on input "[DATE]" at bounding box center [111, 102] width 65 height 12
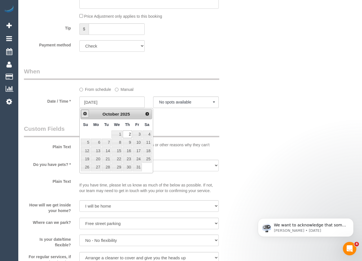
click at [85, 112] on span "Prev" at bounding box center [85, 113] width 5 height 5
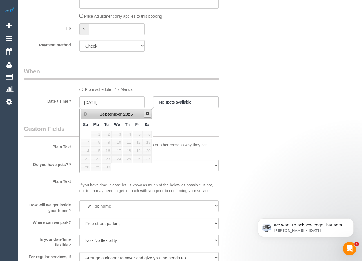
click at [149, 113] on span "Next" at bounding box center [147, 113] width 5 height 5
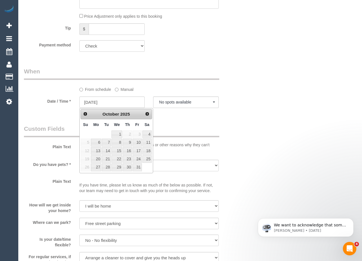
click at [278, 108] on div "Who Email* [EMAIL_ADDRESS][DOMAIN_NAME] Name * [PERSON_NAME][GEOGRAPHIC_DATA] […" at bounding box center [190, 202] width 332 height 1120
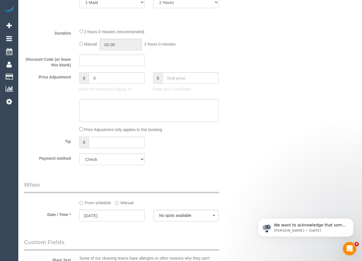
scroll to position [98, 0]
